Goal: Information Seeking & Learning: Check status

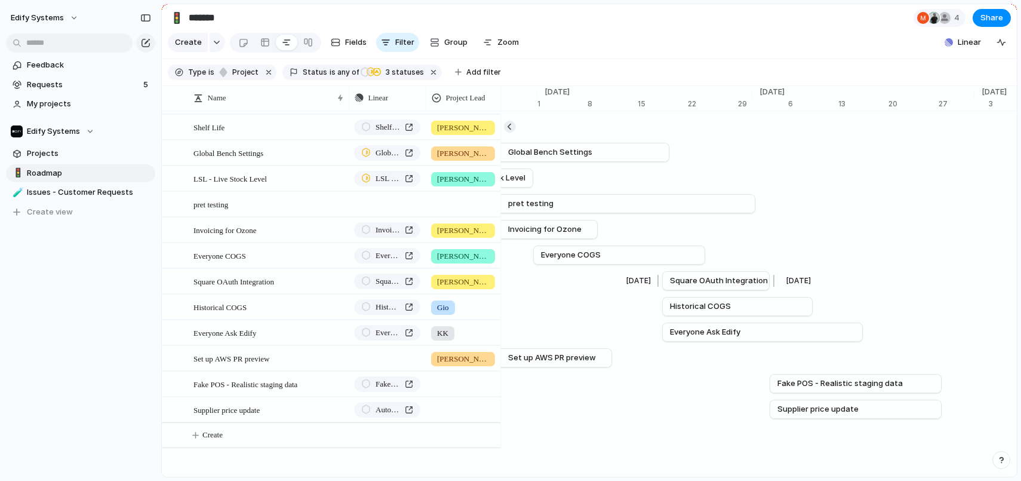
scroll to position [0, 8037]
